Goal: Information Seeking & Learning: Learn about a topic

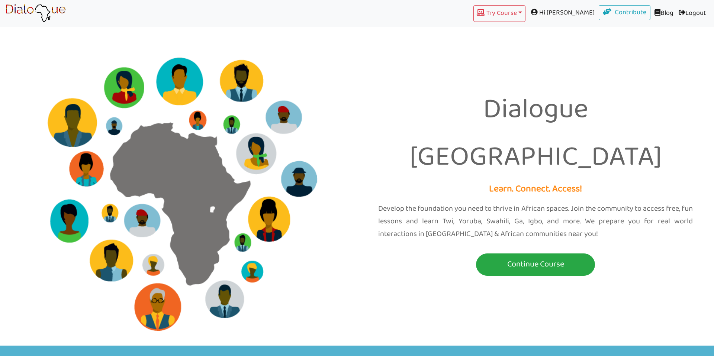
click at [686, 10] on link "Logout (current)" at bounding box center [692, 13] width 33 height 17
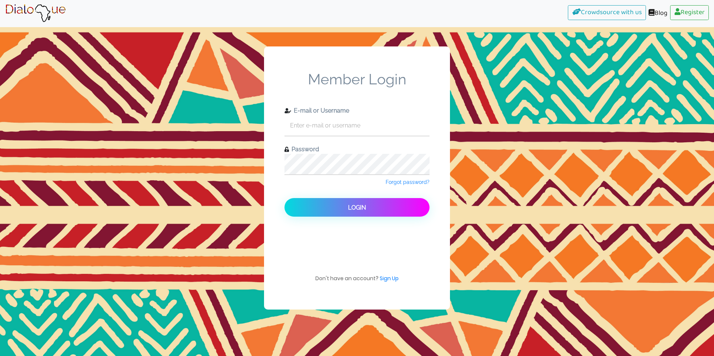
click at [45, 9] on img at bounding box center [35, 13] width 61 height 19
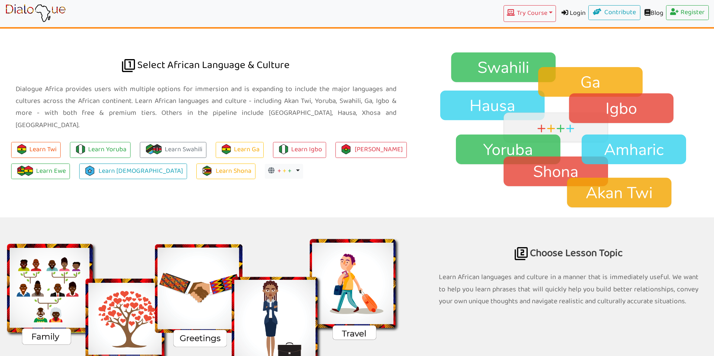
scroll to position [559, 0]
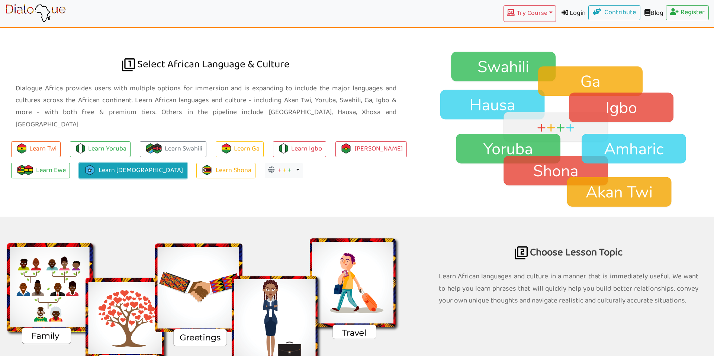
click at [91, 165] on img at bounding box center [90, 170] width 10 height 10
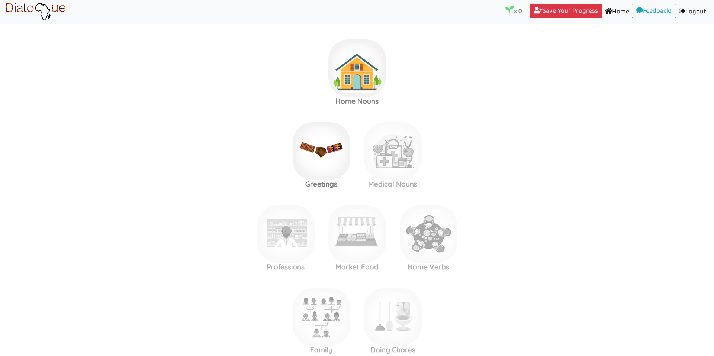
click at [230, 88] on label "Home Nouns" at bounding box center [357, 68] width 714 height 80
click at [404, 137] on img at bounding box center [393, 151] width 58 height 58
click at [402, 137] on img at bounding box center [393, 151] width 58 height 58
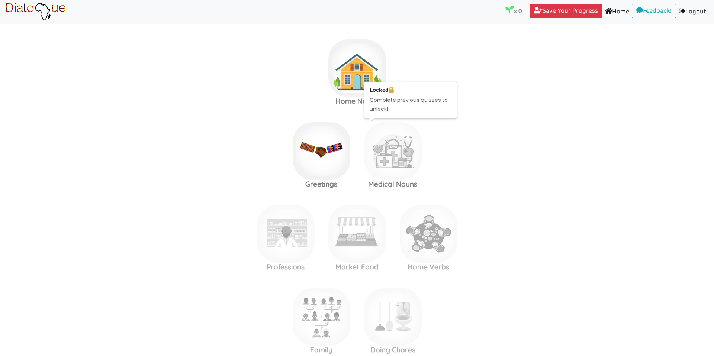
click at [402, 137] on img at bounding box center [393, 151] width 58 height 58
